Goal: Task Accomplishment & Management: Complete application form

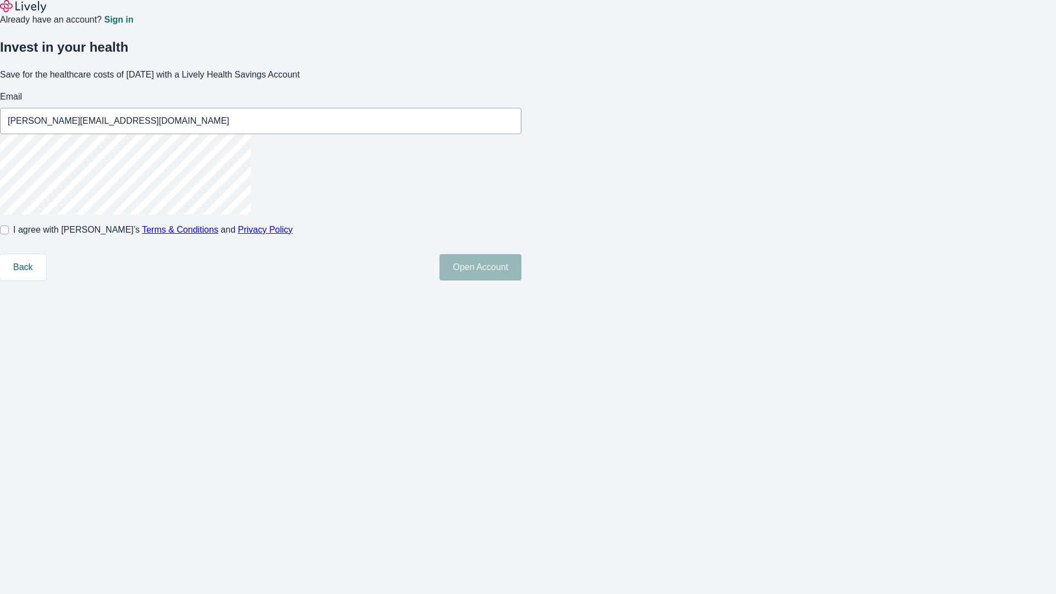
click at [9, 234] on input "I agree with Lively’s Terms & Conditions and Privacy Policy" at bounding box center [4, 230] width 9 height 9
checkbox input "true"
click at [521, 281] on button "Open Account" at bounding box center [480, 267] width 82 height 26
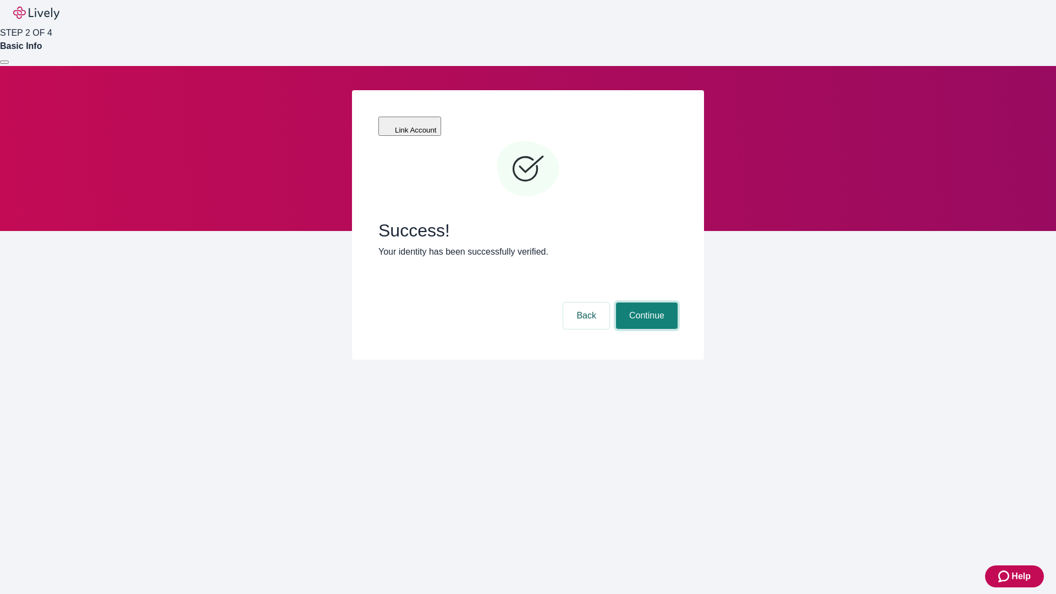
click at [645, 303] on button "Continue" at bounding box center [647, 316] width 62 height 26
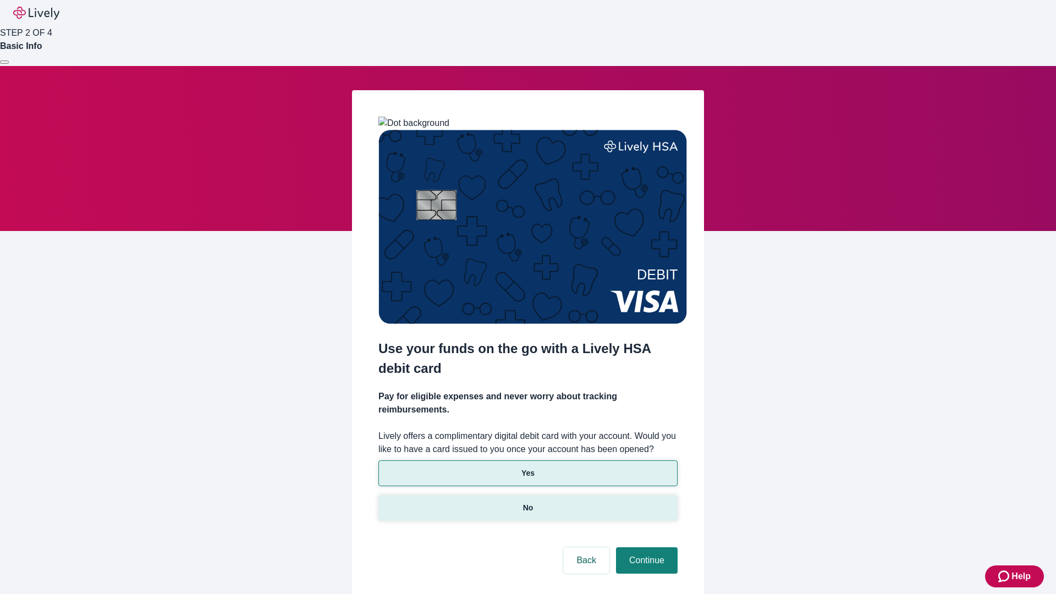
click at [527, 502] on p "No" at bounding box center [528, 508] width 10 height 12
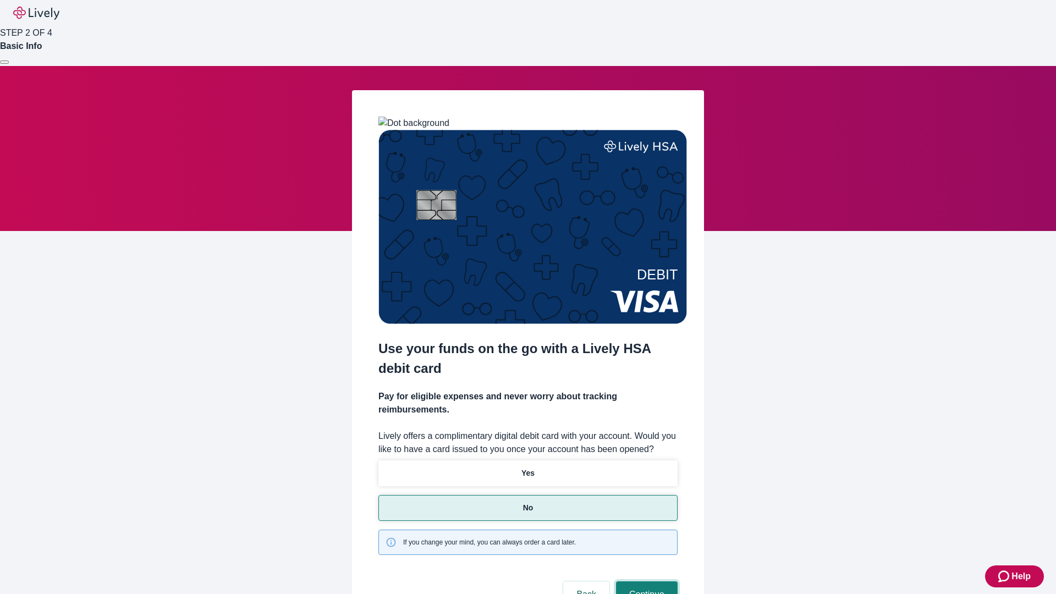
click at [645, 581] on button "Continue" at bounding box center [647, 594] width 62 height 26
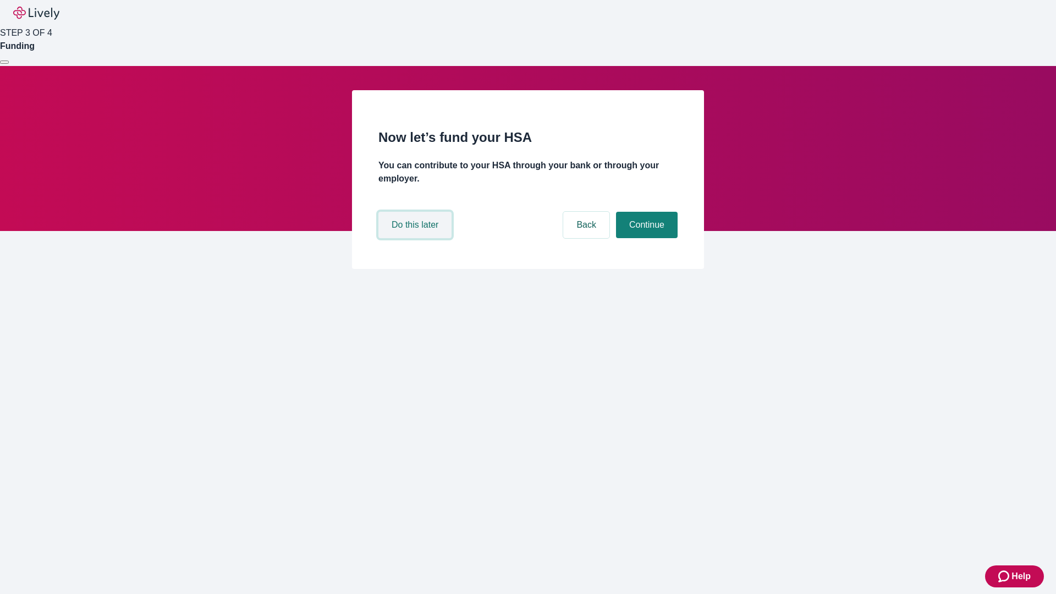
click at [416, 238] on button "Do this later" at bounding box center [414, 225] width 73 height 26
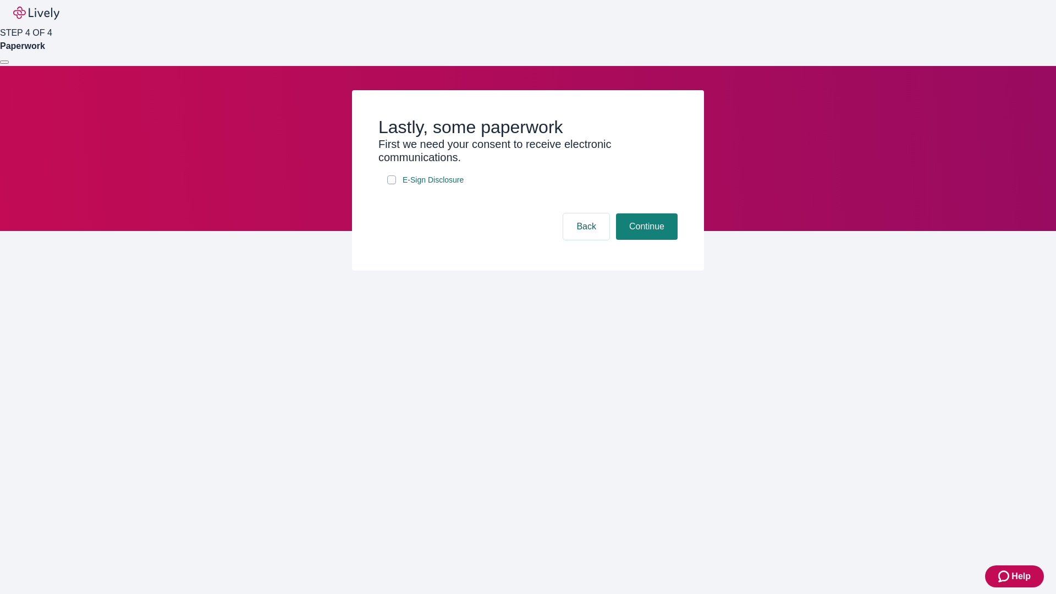
click at [392, 184] on input "E-Sign Disclosure" at bounding box center [391, 179] width 9 height 9
checkbox input "true"
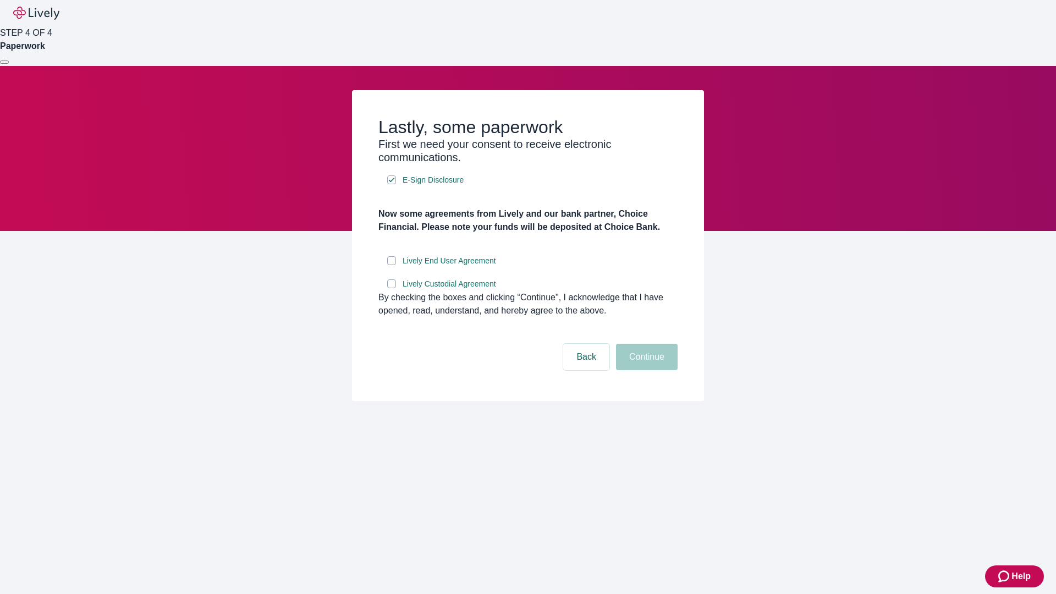
click at [392, 265] on input "Lively End User Agreement" at bounding box center [391, 260] width 9 height 9
checkbox input "true"
click at [392, 288] on input "Lively Custodial Agreement" at bounding box center [391, 283] width 9 height 9
checkbox input "true"
click at [645, 370] on button "Continue" at bounding box center [647, 357] width 62 height 26
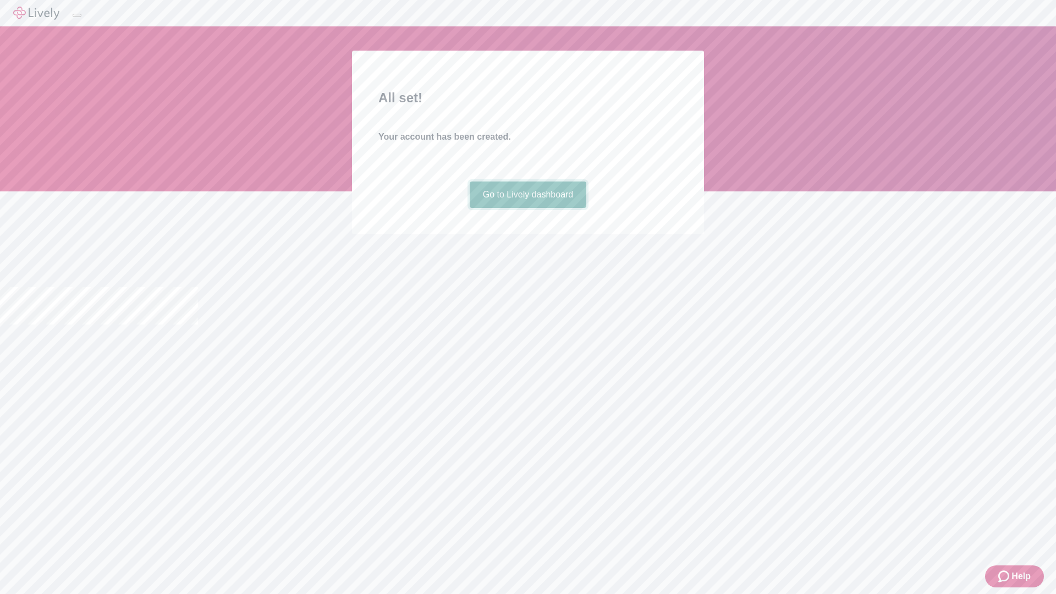
click at [527, 208] on link "Go to Lively dashboard" at bounding box center [528, 195] width 117 height 26
